Goal: Navigation & Orientation: Find specific page/section

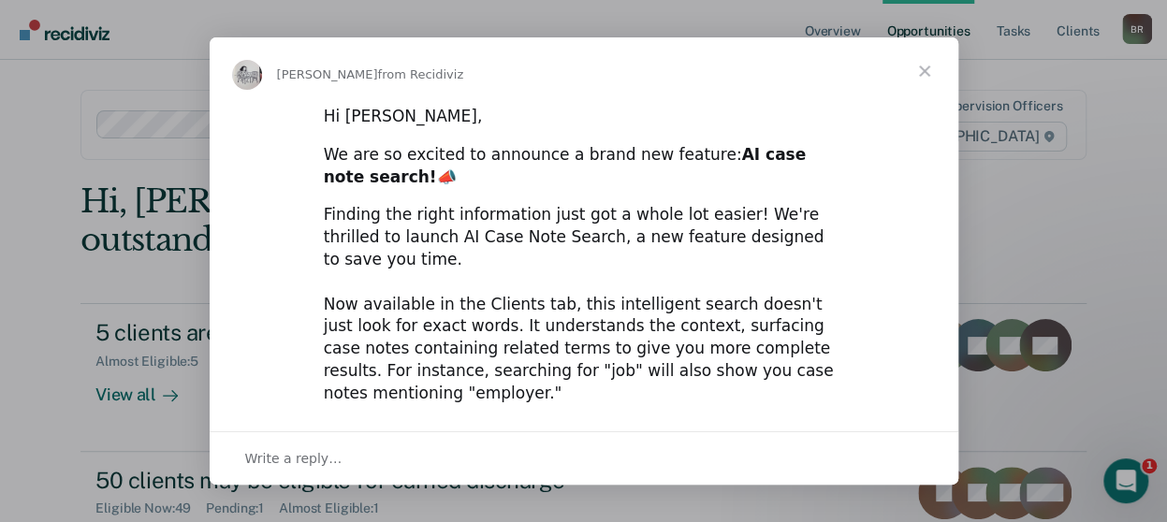
click at [921, 72] on span "Close" at bounding box center [924, 70] width 67 height 67
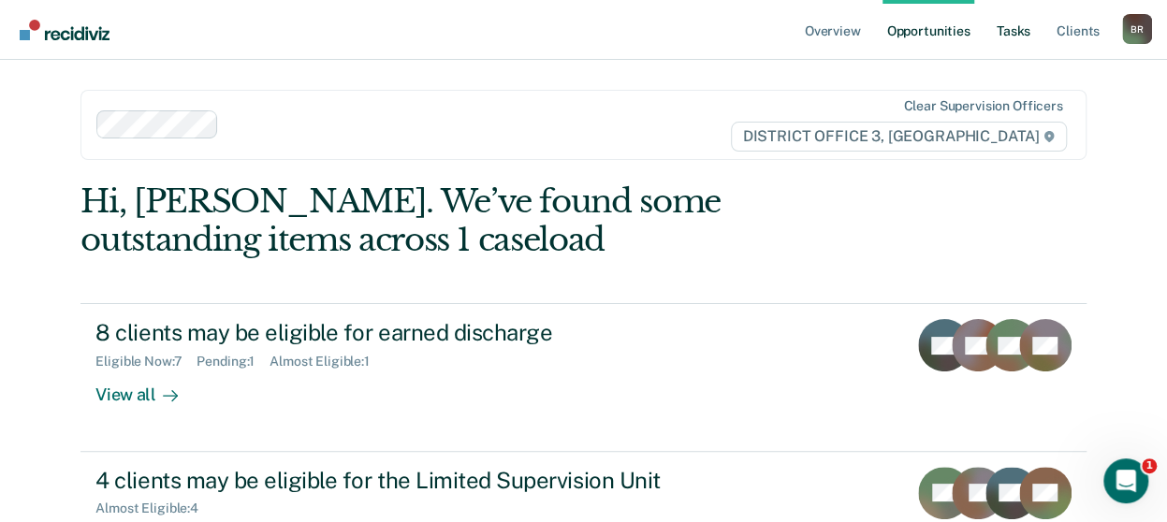
click at [1014, 31] on link "Tasks" at bounding box center [1013, 30] width 41 height 60
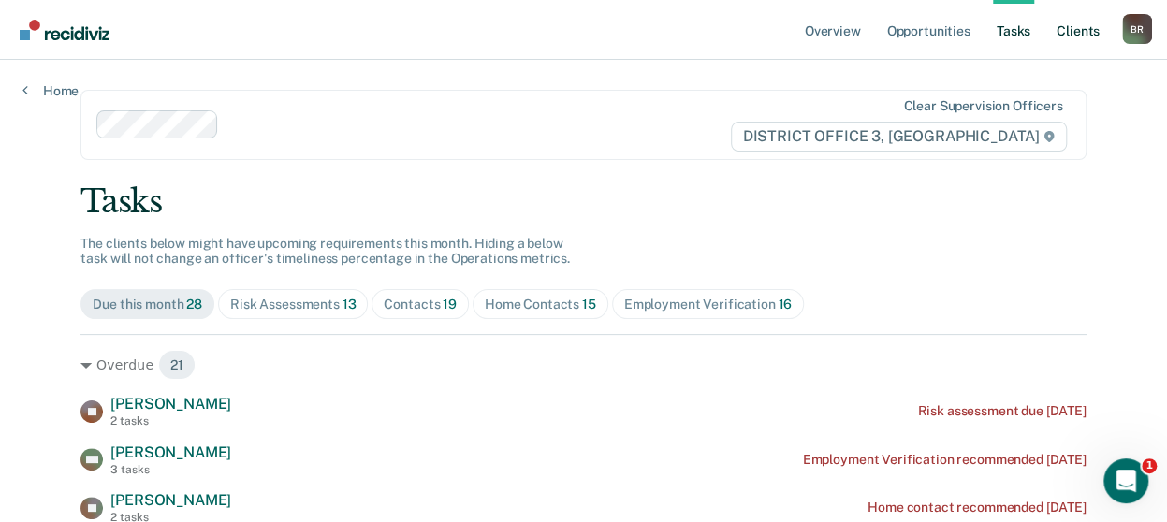
click at [1080, 31] on link "Client s" at bounding box center [1078, 30] width 51 height 60
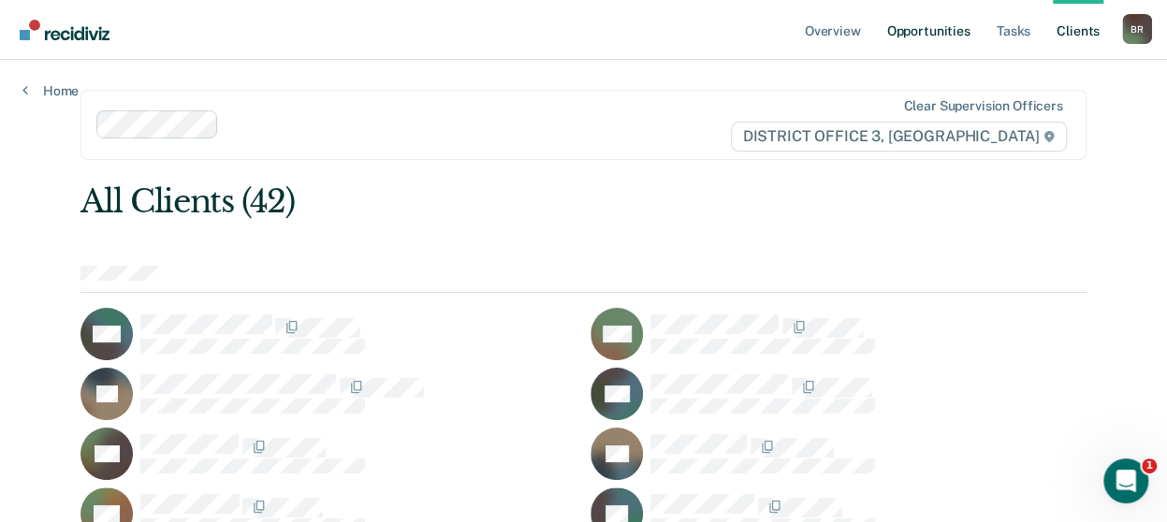
click at [930, 31] on link "Opportunities" at bounding box center [928, 30] width 91 height 60
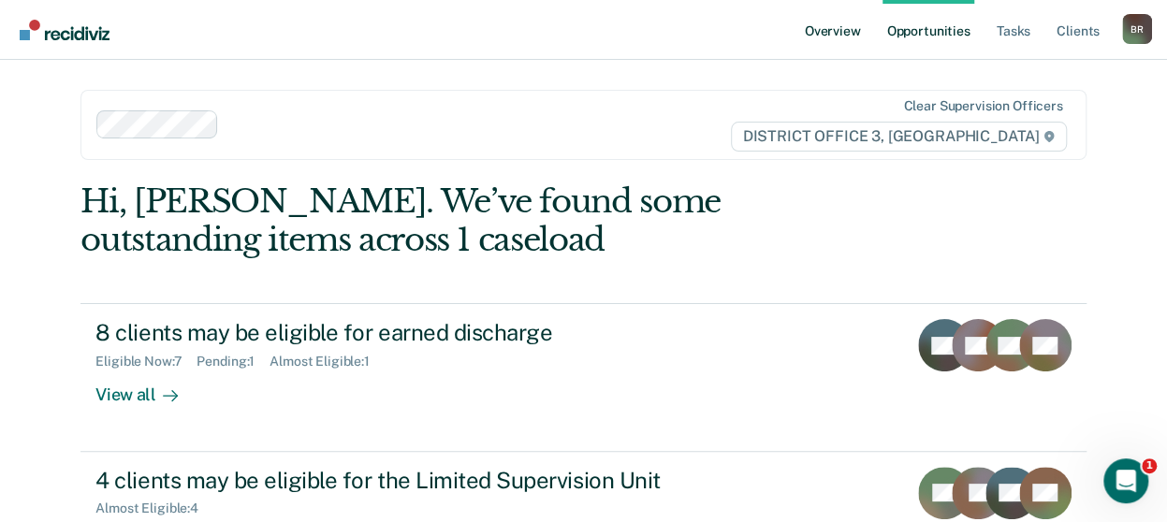
click at [839, 36] on link "Overview" at bounding box center [833, 30] width 64 height 60
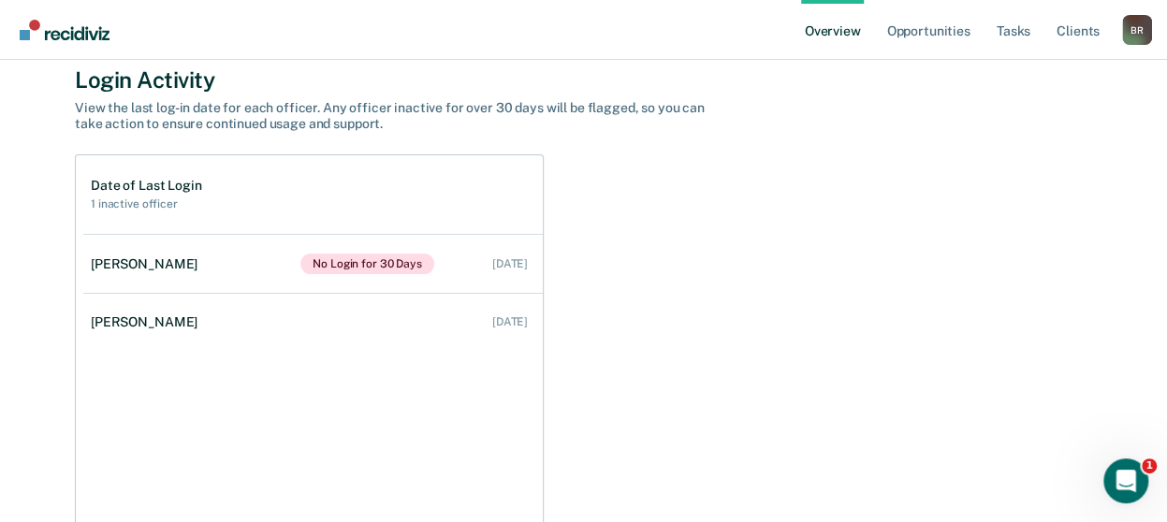
scroll to position [174, 0]
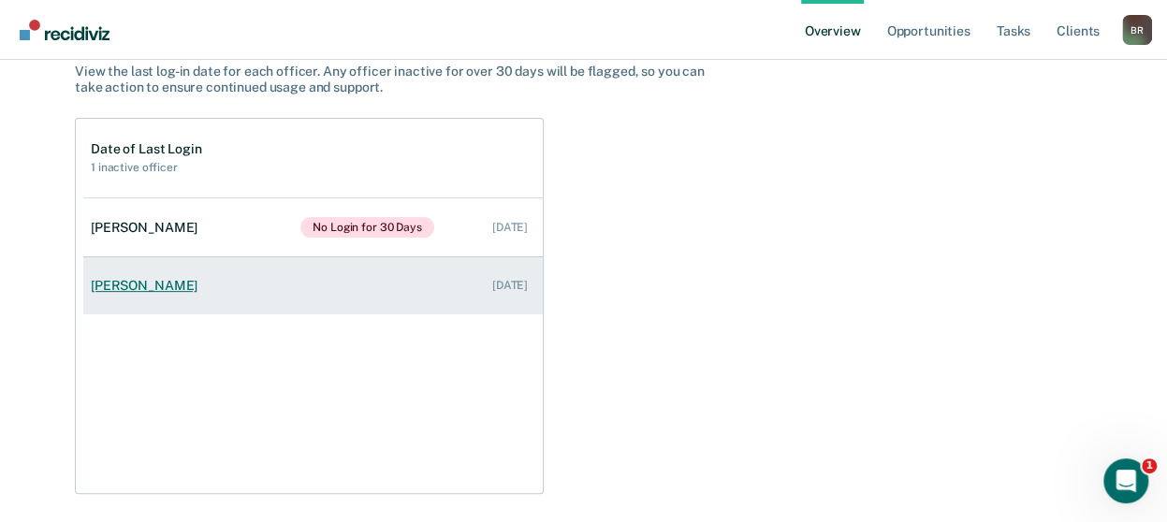
click at [126, 290] on div "[PERSON_NAME]" at bounding box center [148, 286] width 114 height 16
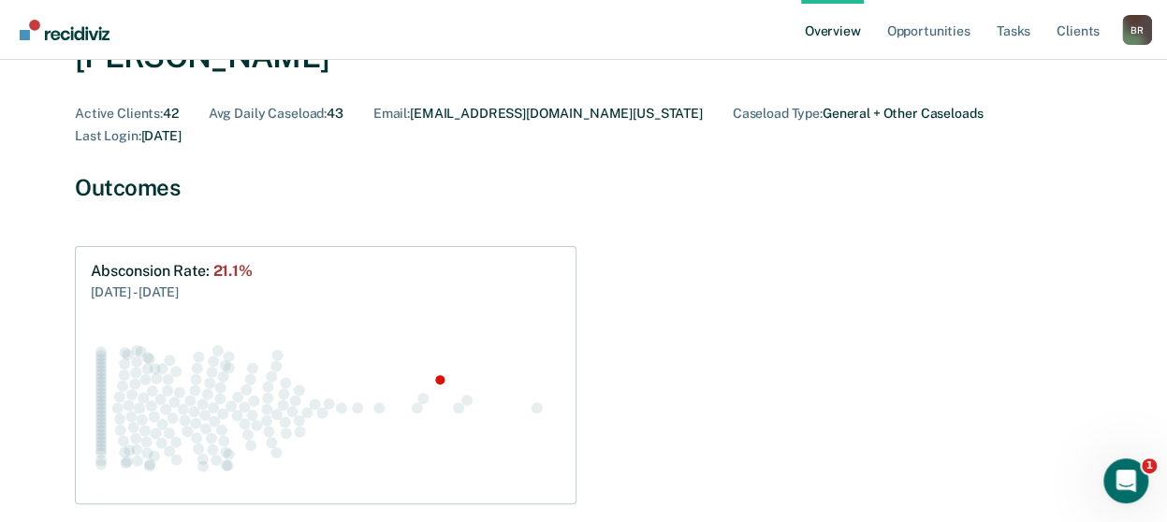
scroll to position [97, 0]
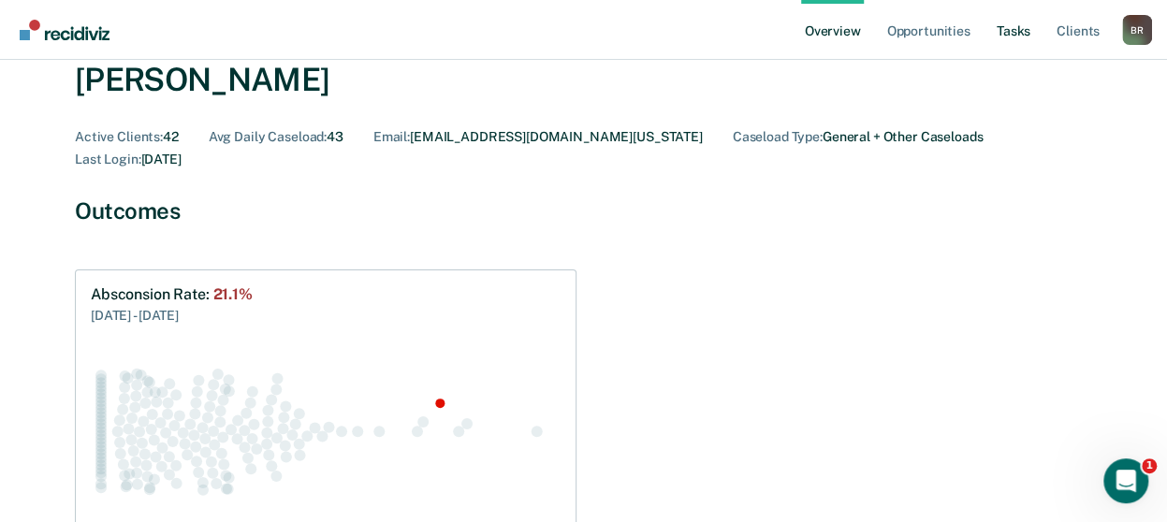
click at [1012, 33] on link "Tasks" at bounding box center [1013, 30] width 41 height 60
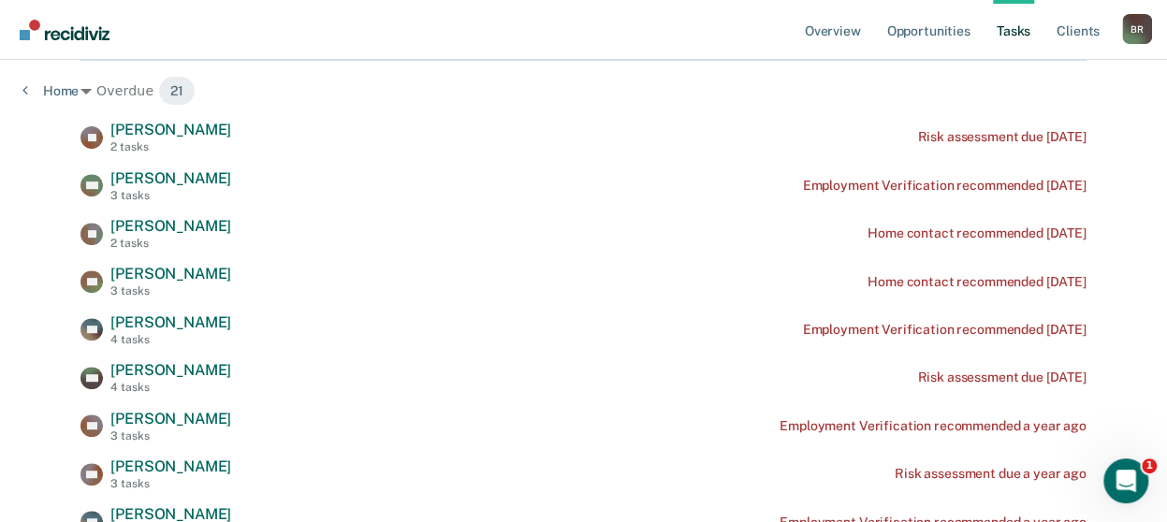
scroll to position [300, 0]
